Goal: Transaction & Acquisition: Obtain resource

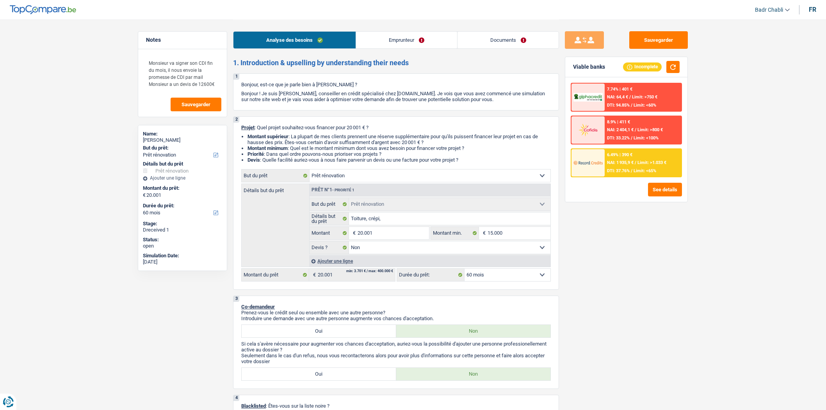
select select "renovation"
select select "60"
select select "renovation"
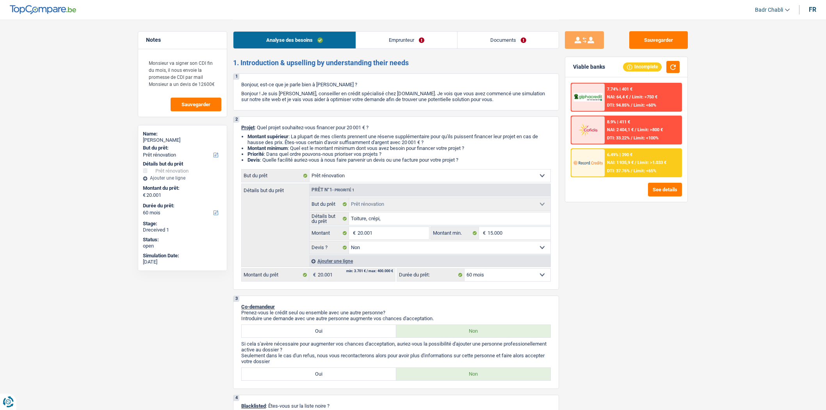
select select "false"
select select "60"
select select "worker"
select select "netSalary"
select select "ownerWithMortgage"
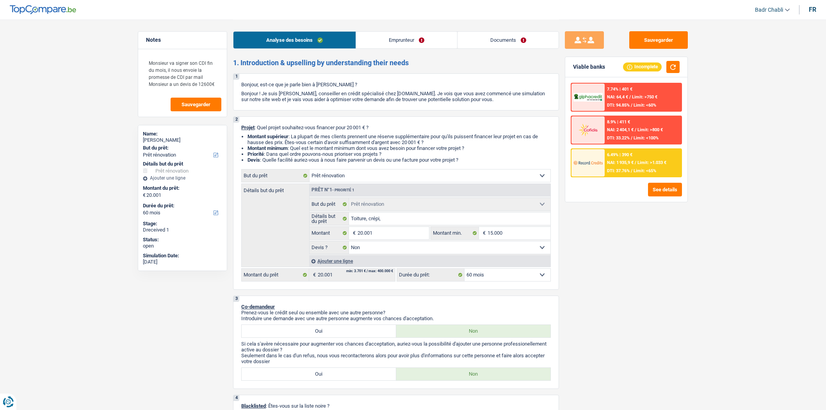
select select "mortgage"
select select "300"
select select "mortgage"
select select "300"
select select "renovation"
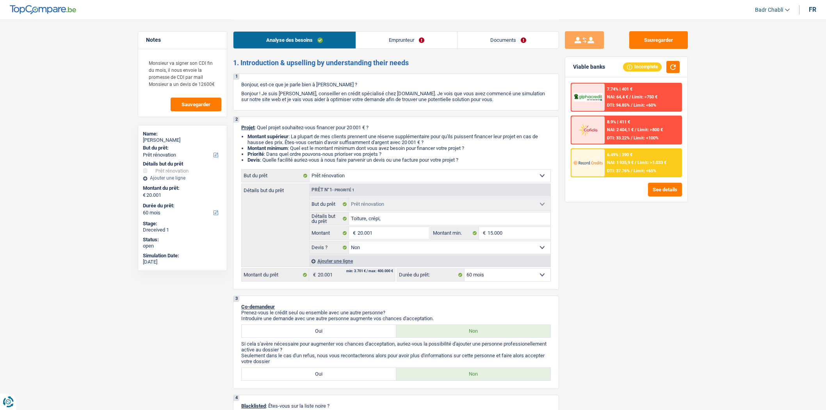
select select "renovation"
select select "false"
select select "60"
click at [653, 168] on span "Limit: <65%" at bounding box center [645, 170] width 23 height 5
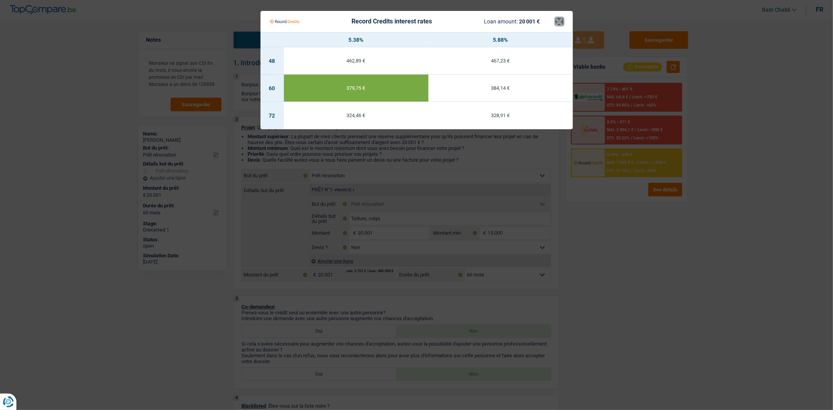
click at [556, 21] on button "×" at bounding box center [559, 22] width 8 height 8
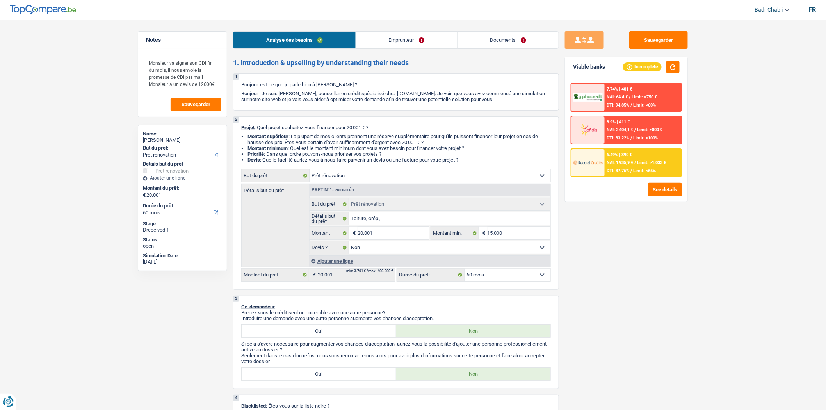
click at [621, 160] on span "NAI: 1 935,9 €" at bounding box center [620, 162] width 27 height 5
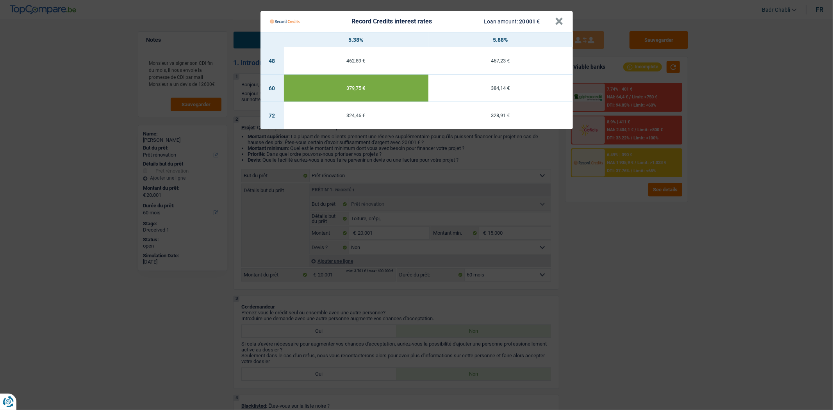
click at [552, 21] on div "Record Credits interest rates Loan amount: 20 001 €" at bounding box center [412, 21] width 285 height 15
click at [557, 21] on button "×" at bounding box center [559, 22] width 8 height 8
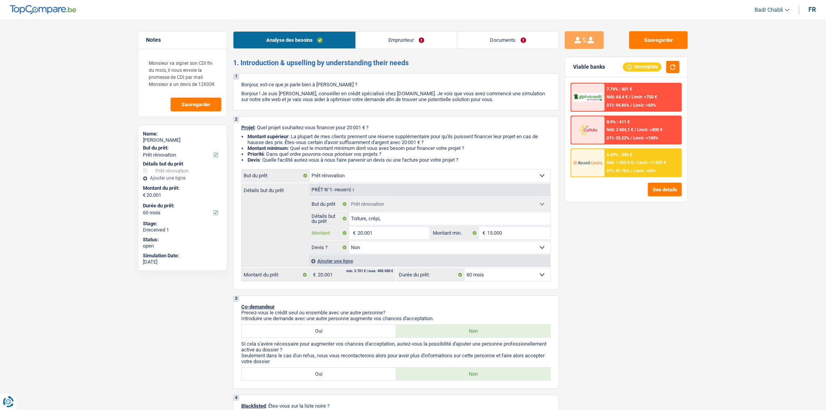
click at [400, 233] on input "20.001" at bounding box center [393, 233] width 71 height 12
type input "1"
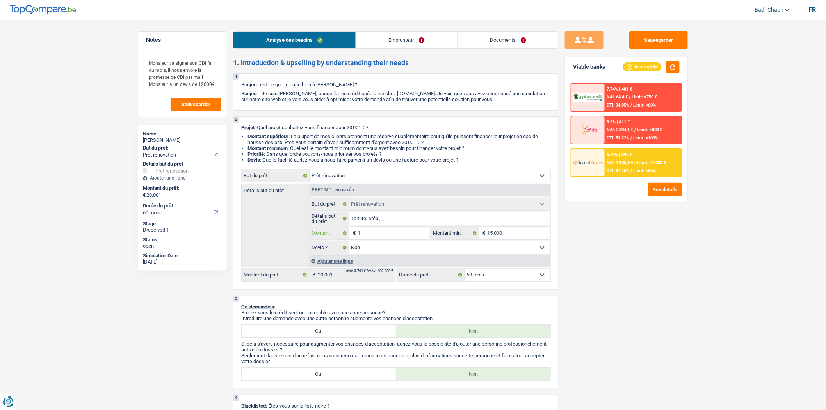
type input "15"
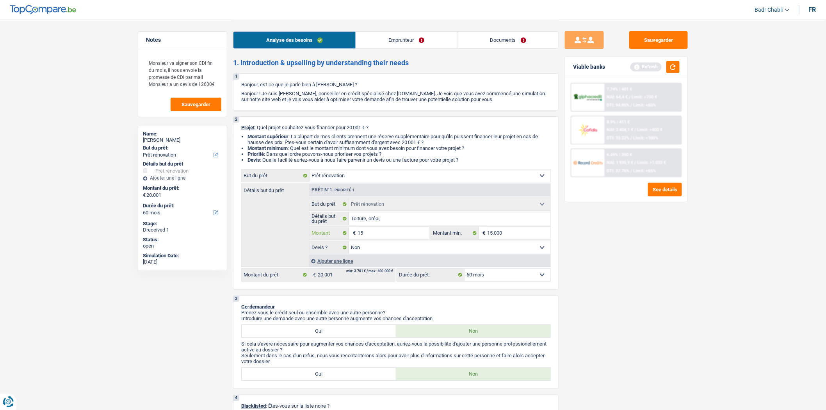
type input "150"
type input "1.500"
type input "15.001"
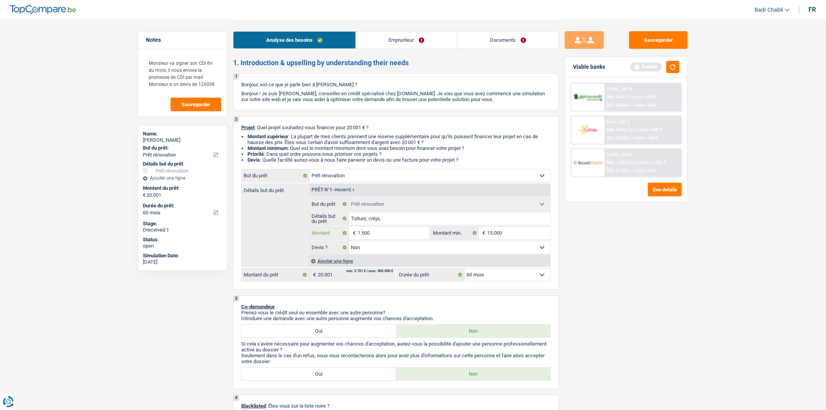
type input "15.001"
select select "84"
type input "15.001"
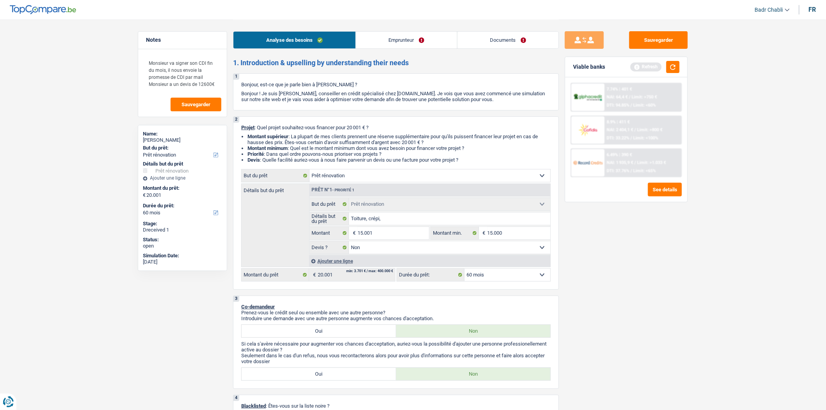
select select "84"
type input "15.001"
select select "84"
click at [506, 278] on select "12 mois 18 mois 24 mois 30 mois 36 mois 42 mois 48 mois 60 mois 72 mois 84 mois…" at bounding box center [508, 275] width 86 height 12
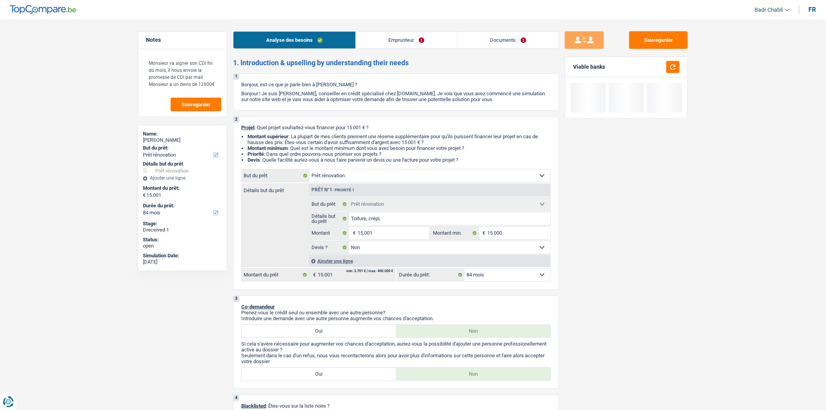
click at [465, 271] on select "12 mois 18 mois 24 mois 30 mois 36 mois 42 mois 48 mois 60 mois 72 mois 84 mois…" at bounding box center [508, 275] width 86 height 12
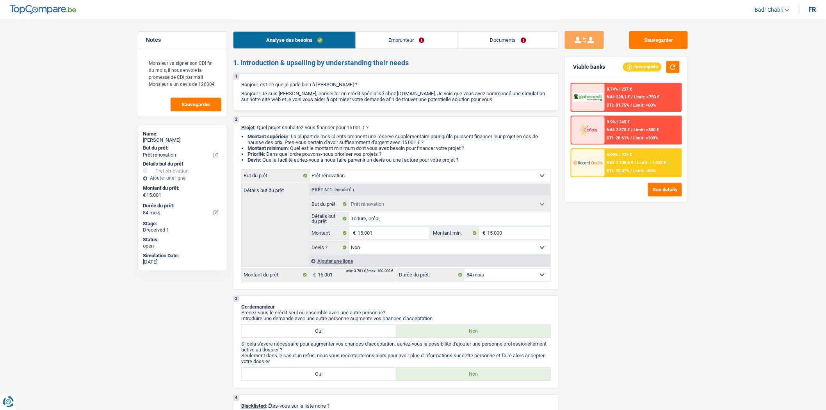
click at [646, 166] on div "6.99% | 225 € NAI: 2 100,6 € / Limit: >1.033 € DTI: 32.47% / Limit: <65%" at bounding box center [643, 162] width 77 height 27
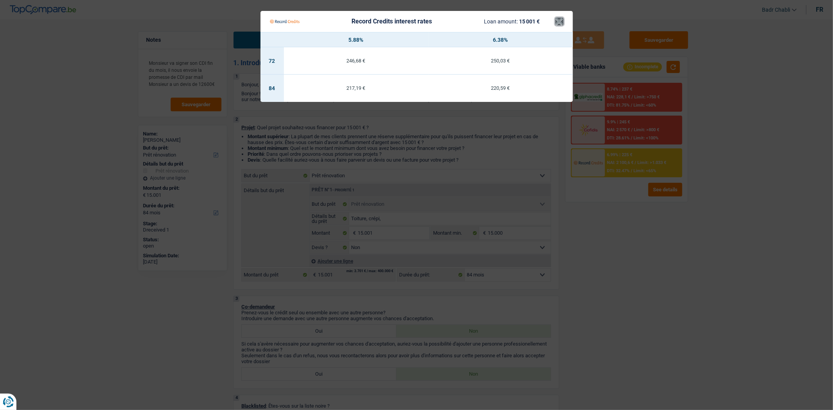
click at [555, 24] on button "×" at bounding box center [559, 22] width 8 height 8
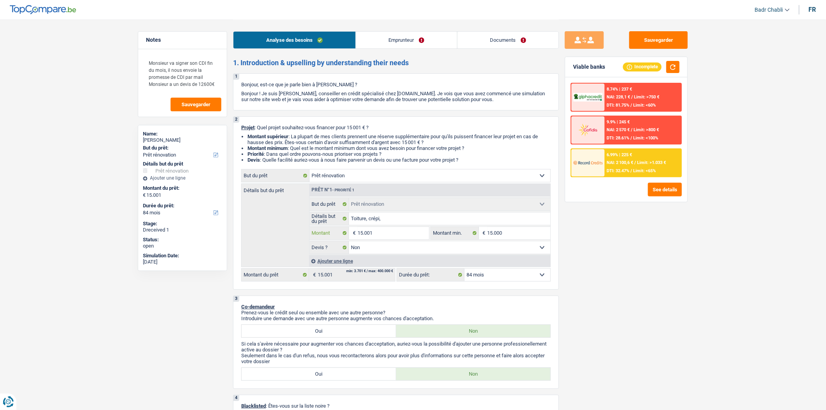
click at [380, 233] on input "15.001" at bounding box center [393, 233] width 71 height 12
type input "2"
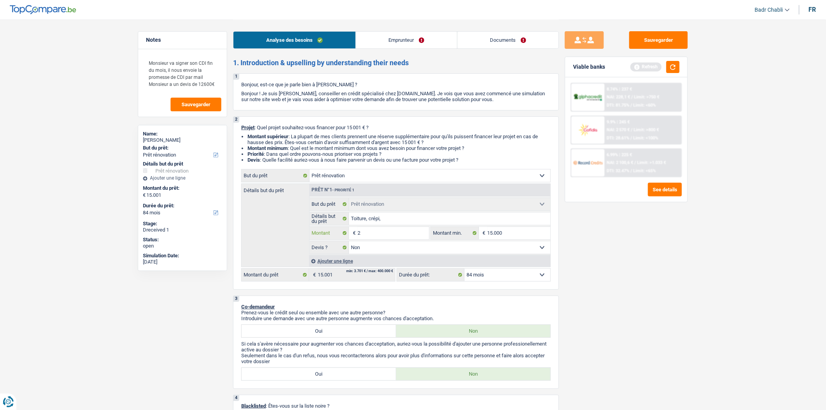
type input "20"
type input "200"
type input "2.000"
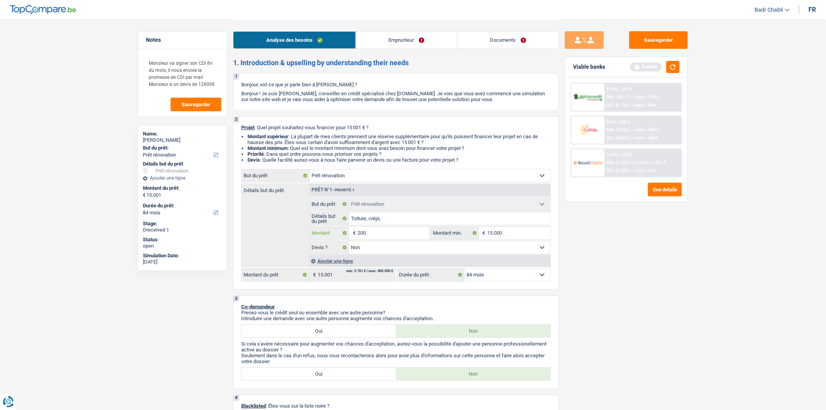
type input "2.000"
type input "20.001"
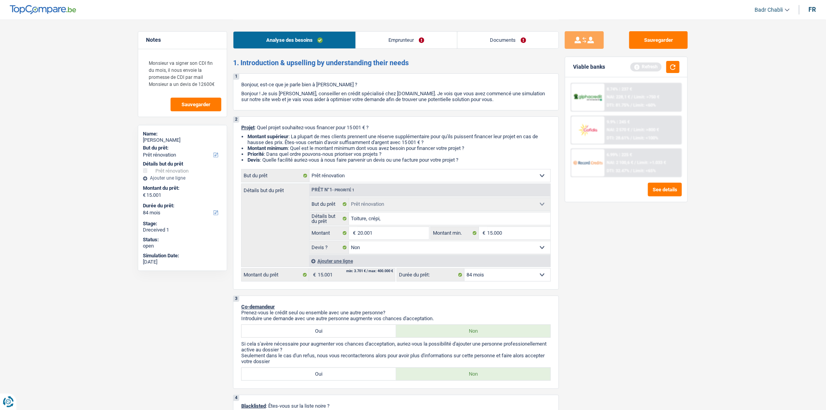
type input "20.001"
select select "120"
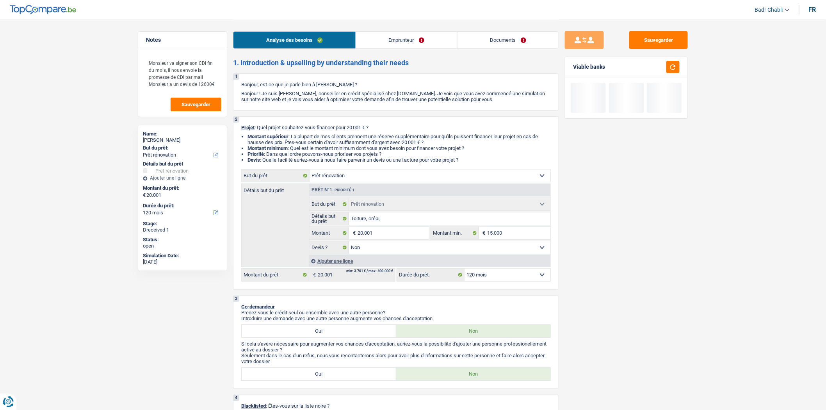
click at [496, 276] on select "12 mois 18 mois 24 mois 30 mois 36 mois 42 mois 48 mois 60 mois 72 mois 84 mois…" at bounding box center [508, 275] width 86 height 12
select select "84"
click at [465, 271] on select "12 mois 18 mois 24 mois 30 mois 36 mois 42 mois 48 mois 60 mois 72 mois 84 mois…" at bounding box center [508, 275] width 86 height 12
select select "84"
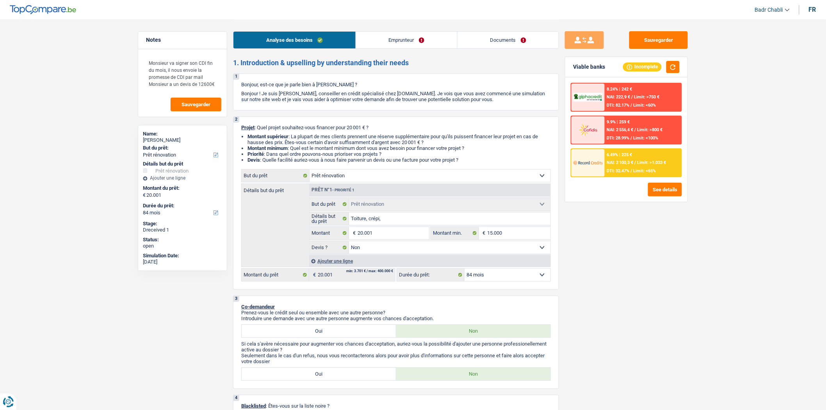
click at [640, 164] on div "6.49% | 225 € NAI: 2 100,3 € / Limit: >1.033 € DTI: 32.47% / Limit: <65%" at bounding box center [643, 162] width 77 height 27
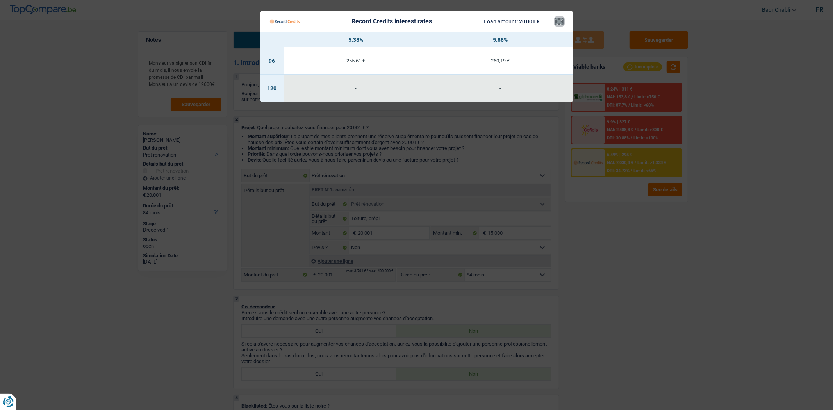
click at [557, 21] on button "×" at bounding box center [559, 22] width 8 height 8
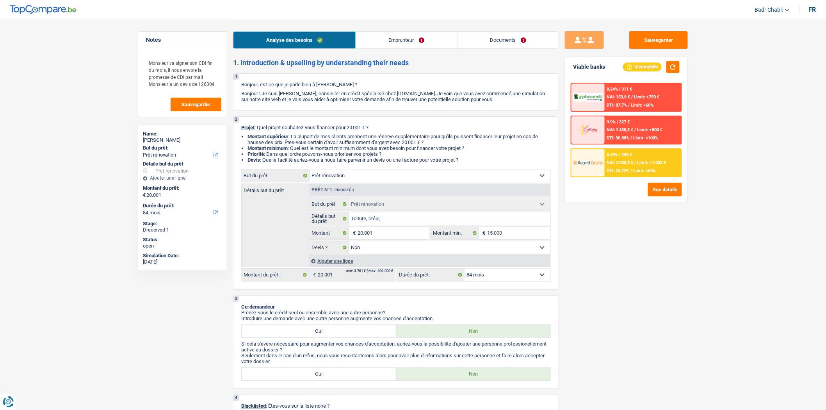
click at [634, 150] on div "6.49% | 295 € NAI: 2 030,3 € / Limit: >1.033 € DTI: 34.73% / Limit: <65%" at bounding box center [643, 162] width 77 height 27
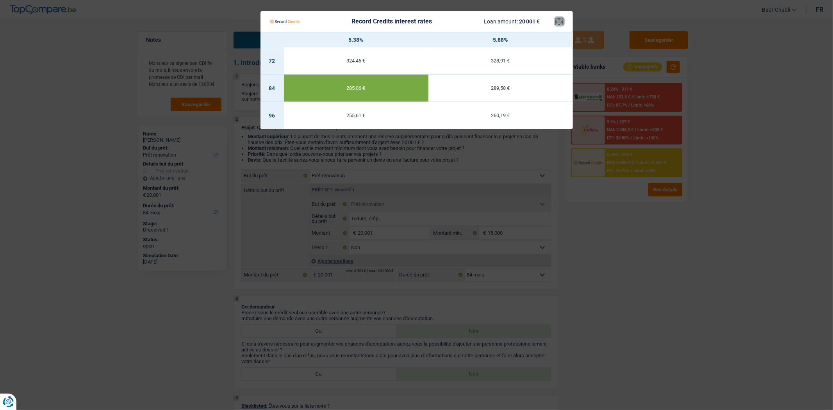
click at [555, 21] on button "×" at bounding box center [559, 22] width 8 height 8
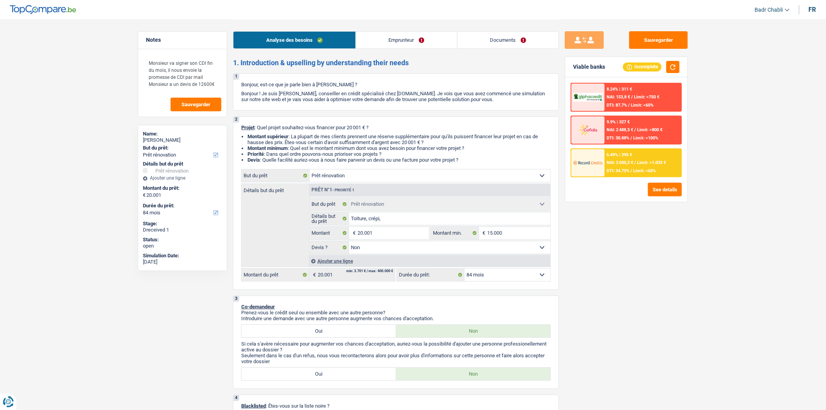
click at [407, 42] on link "Emprunteur" at bounding box center [406, 40] width 101 height 17
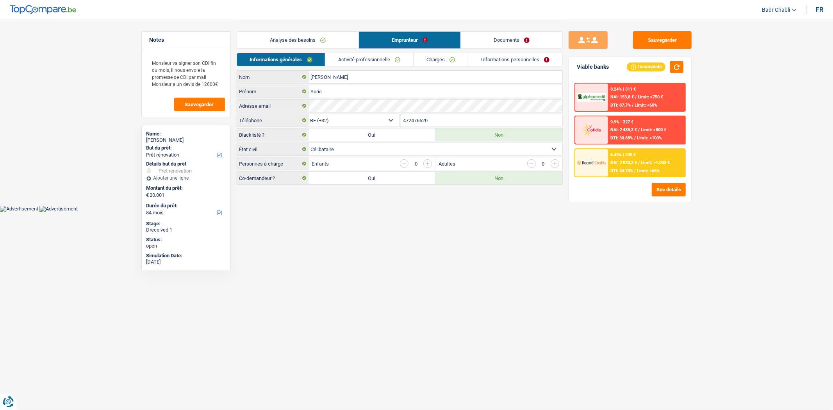
click at [399, 63] on link "Activité professionnelle" at bounding box center [369, 59] width 88 height 13
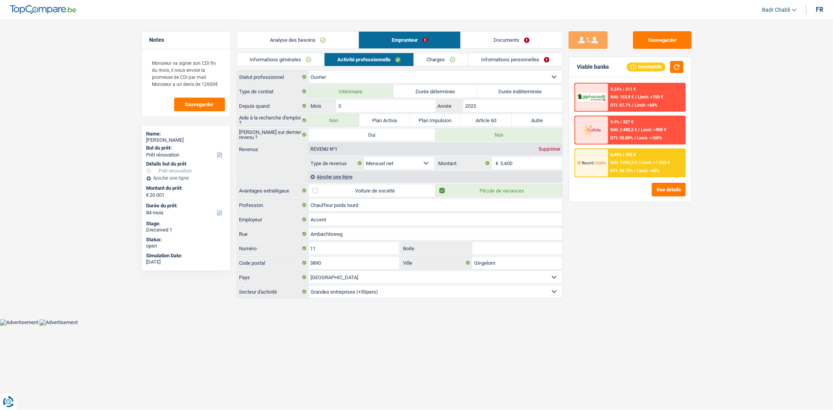
click at [440, 56] on link "Charges" at bounding box center [441, 59] width 54 height 13
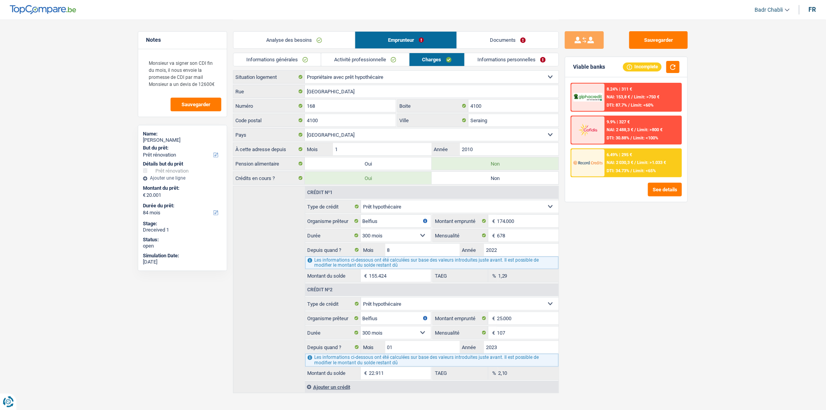
click at [658, 166] on div "6.49% | 295 € NAI: 2 030,3 € / Limit: >1.033 € DTI: 34.73% / Limit: <65%" at bounding box center [643, 162] width 77 height 27
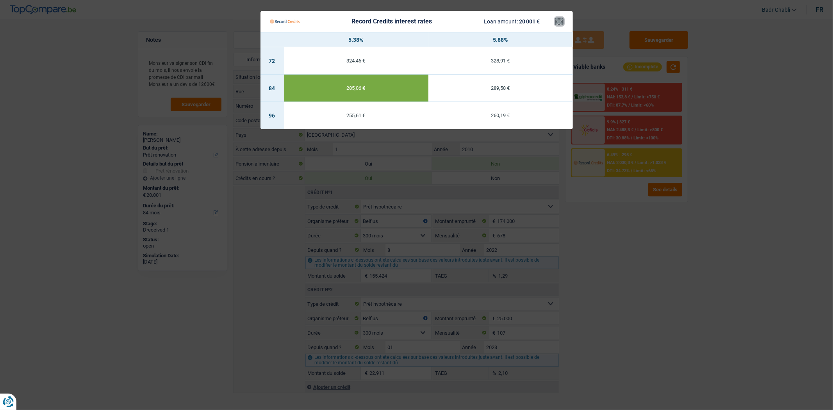
click at [556, 23] on button "×" at bounding box center [559, 22] width 8 height 8
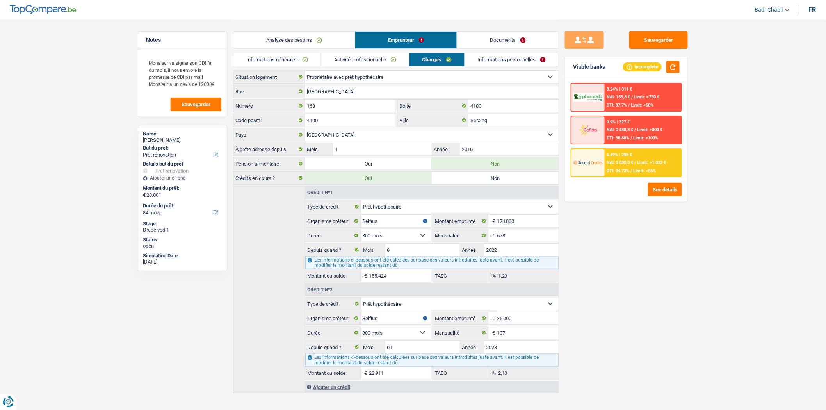
click at [692, 267] on div "Sauvegarder Viable banks Incomplete 8.24% | 311 € NAI: 153,8 € / Limit: >750 € …" at bounding box center [626, 214] width 135 height 366
click at [677, 221] on div "Sauvegarder Viable banks Incomplete 8.24% | 311 € NAI: 153,8 € / Limit: >750 € …" at bounding box center [626, 214] width 135 height 366
click at [215, 84] on textarea "Monsieur va signer son CDI fin du mois, il nous envoie la promesse de CDI par m…" at bounding box center [183, 73] width 78 height 37
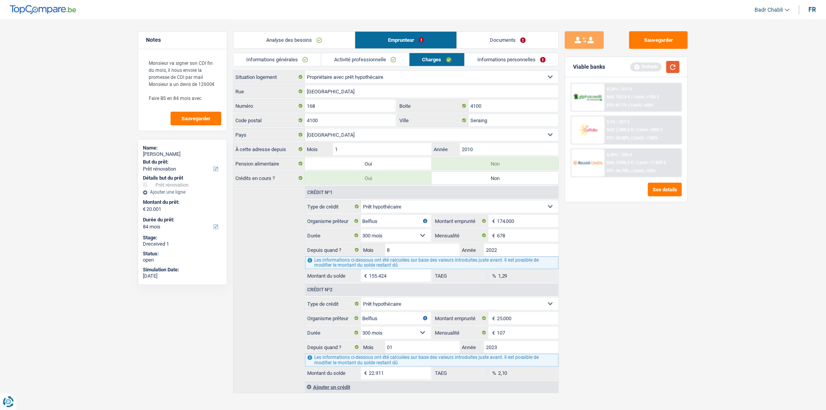
click at [676, 67] on button "button" at bounding box center [672, 67] width 13 height 12
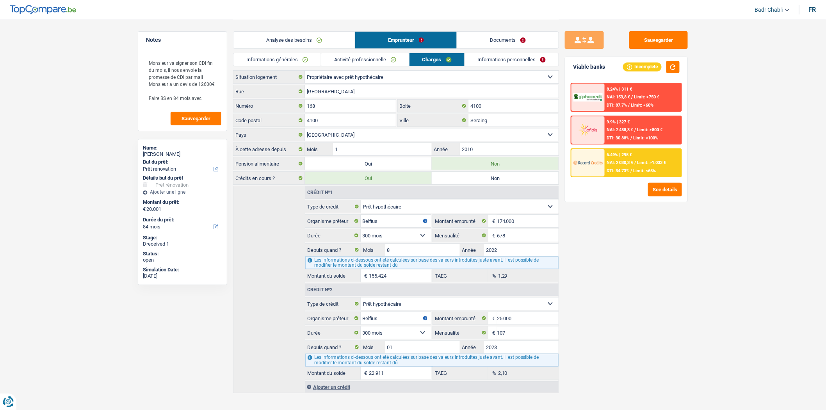
click at [660, 155] on div "6.49% | 295 € NAI: 2 030,3 € / Limit: >1.033 € DTI: 34.73% / Limit: <65%" at bounding box center [643, 162] width 77 height 27
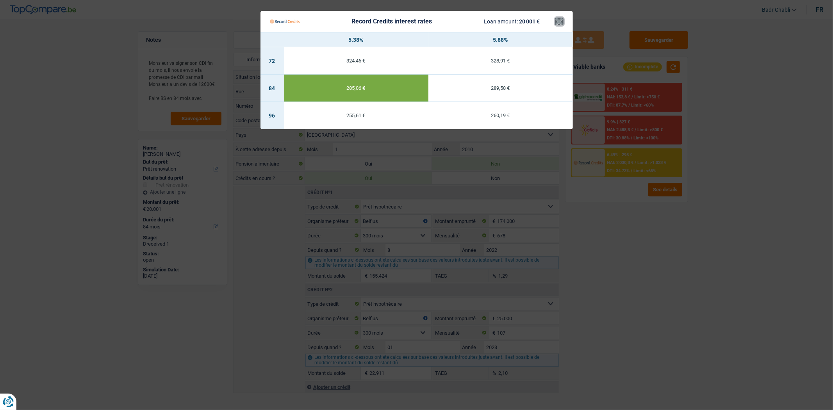
click at [561, 23] on button "×" at bounding box center [559, 22] width 8 height 8
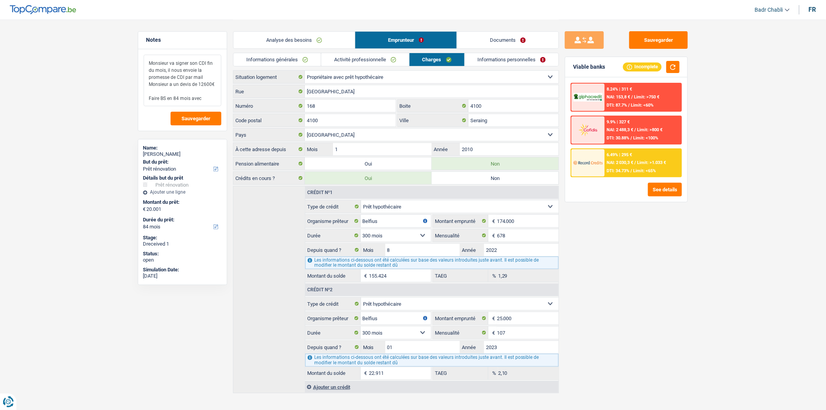
click at [206, 96] on textarea "Monsieur va signer son CDI fin du mois, il nous envoie la promesse de CDI par m…" at bounding box center [183, 81] width 78 height 52
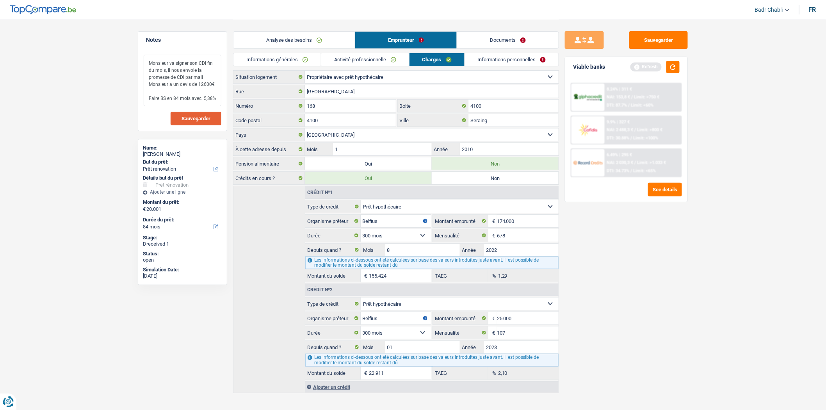
type textarea "Monsieur va signer son CDI fin du mois, il nous envoie la promesse de CDI par m…"
click at [199, 117] on span "Sauvegarder" at bounding box center [196, 118] width 29 height 5
click at [664, 41] on button "Sauvegarder" at bounding box center [658, 40] width 59 height 18
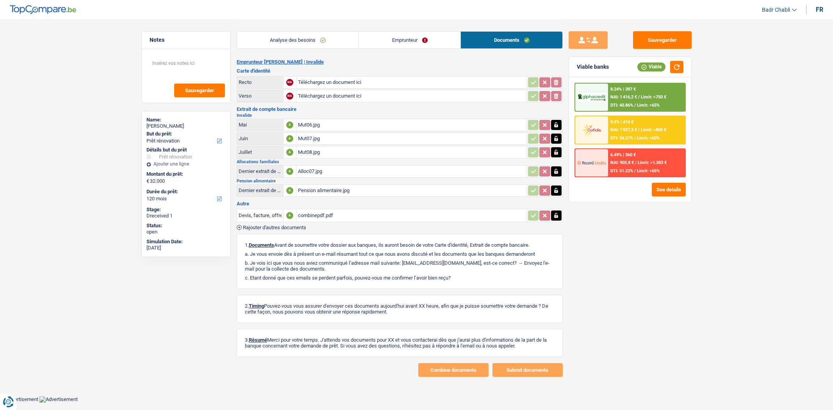
select select "renovation"
select select "120"
click at [408, 37] on link "Emprunteur" at bounding box center [409, 40] width 101 height 17
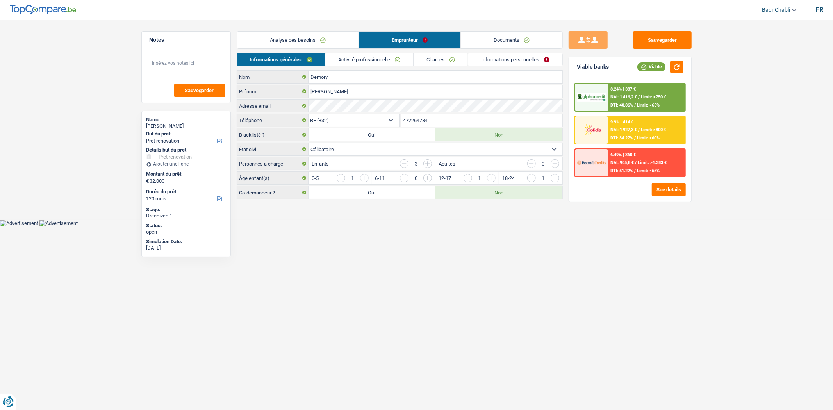
click at [444, 63] on link "Charges" at bounding box center [440, 59] width 54 height 13
